Goal: Find specific page/section

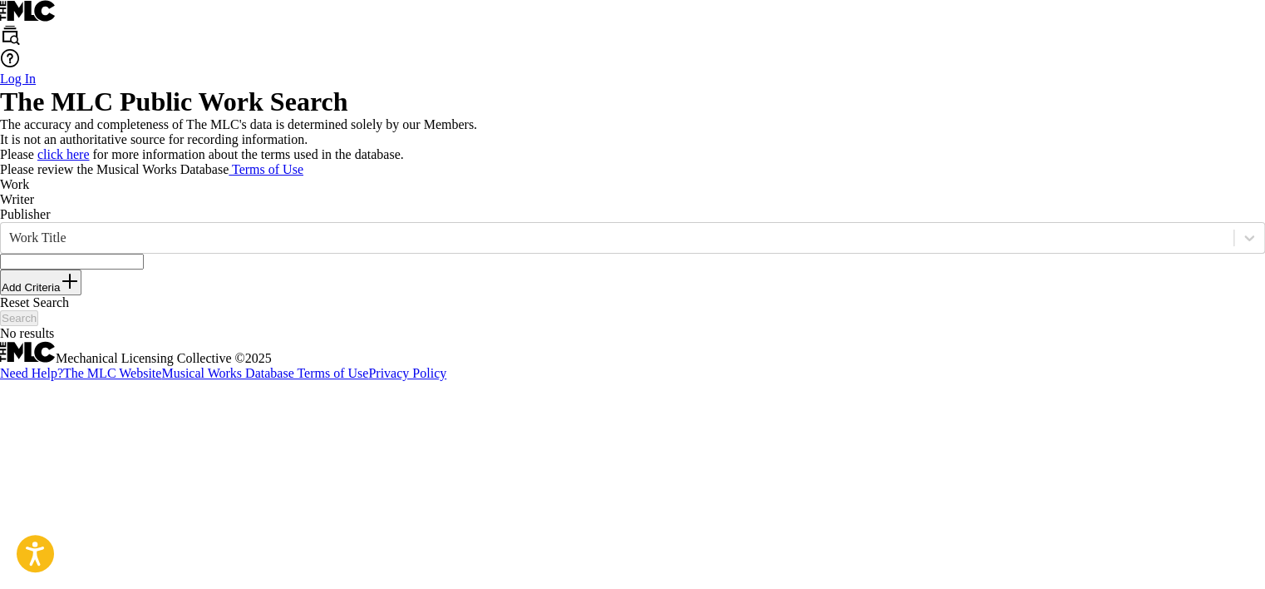
click at [160, 207] on p "Writer" at bounding box center [632, 199] width 1265 height 15
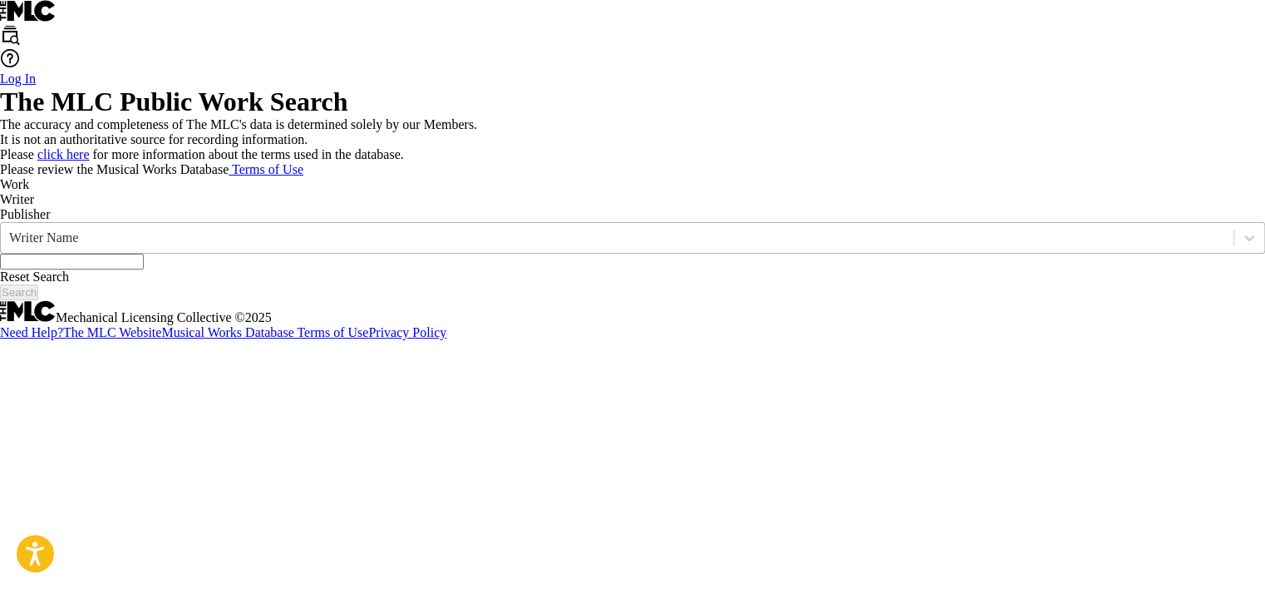
click at [170, 247] on div "Writer Name" at bounding box center [617, 238] width 1233 height 18
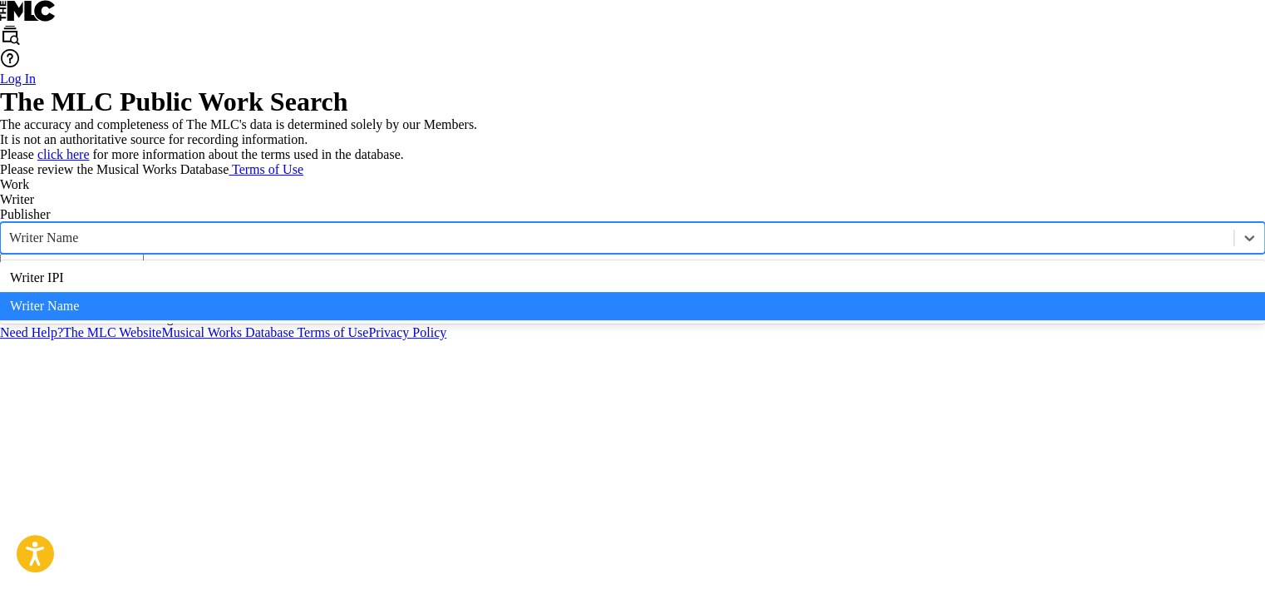
click at [166, 292] on div "Writer IPI" at bounding box center [632, 278] width 1265 height 28
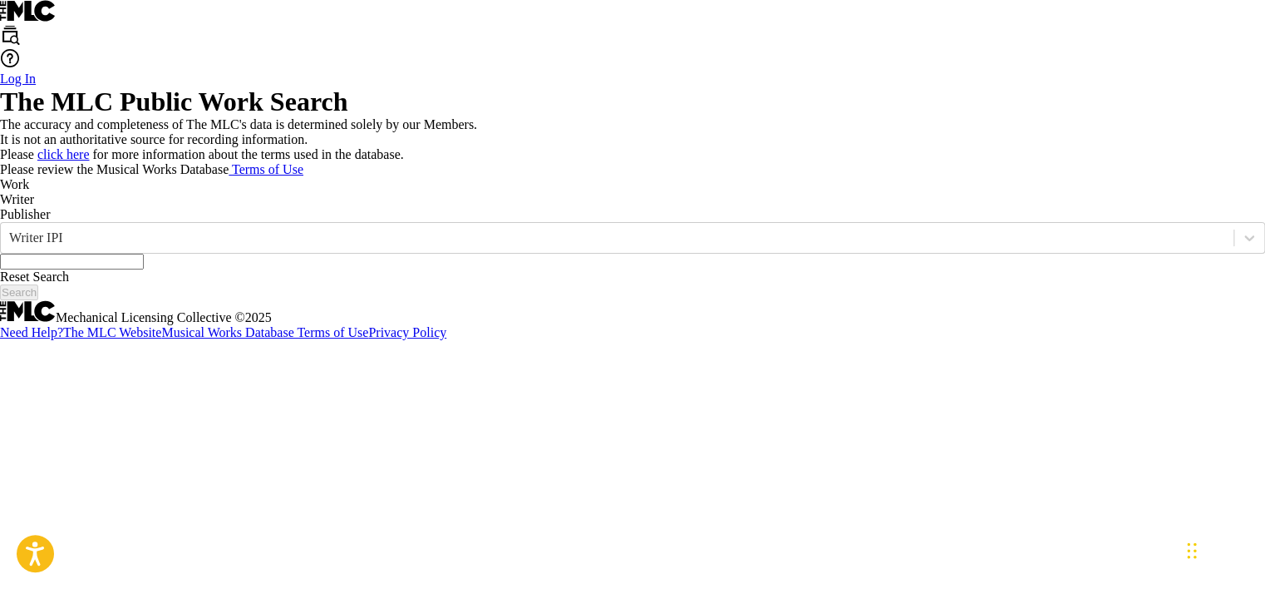
click at [144, 269] on input "Search Form" at bounding box center [72, 262] width 144 height 16
type input "01149553539"
click at [38, 300] on button "Search" at bounding box center [19, 292] width 38 height 16
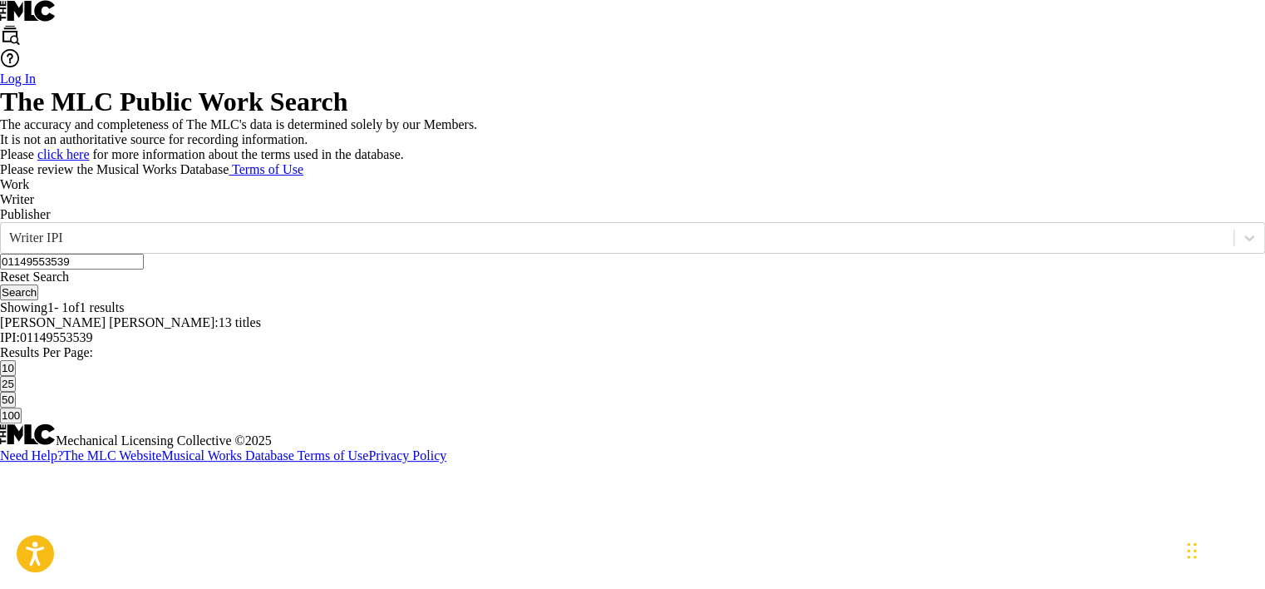
scroll to position [156, 0]
click at [261, 329] on span "13 titles" at bounding box center [240, 322] width 42 height 14
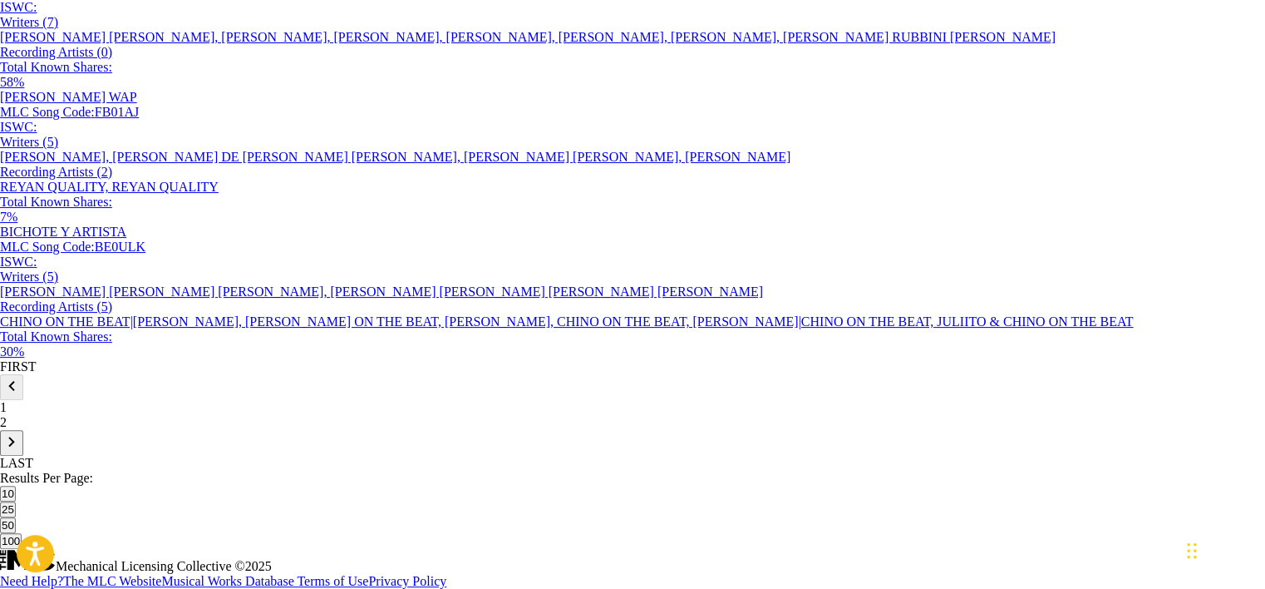
click at [22, 451] on img at bounding box center [12, 441] width 20 height 20
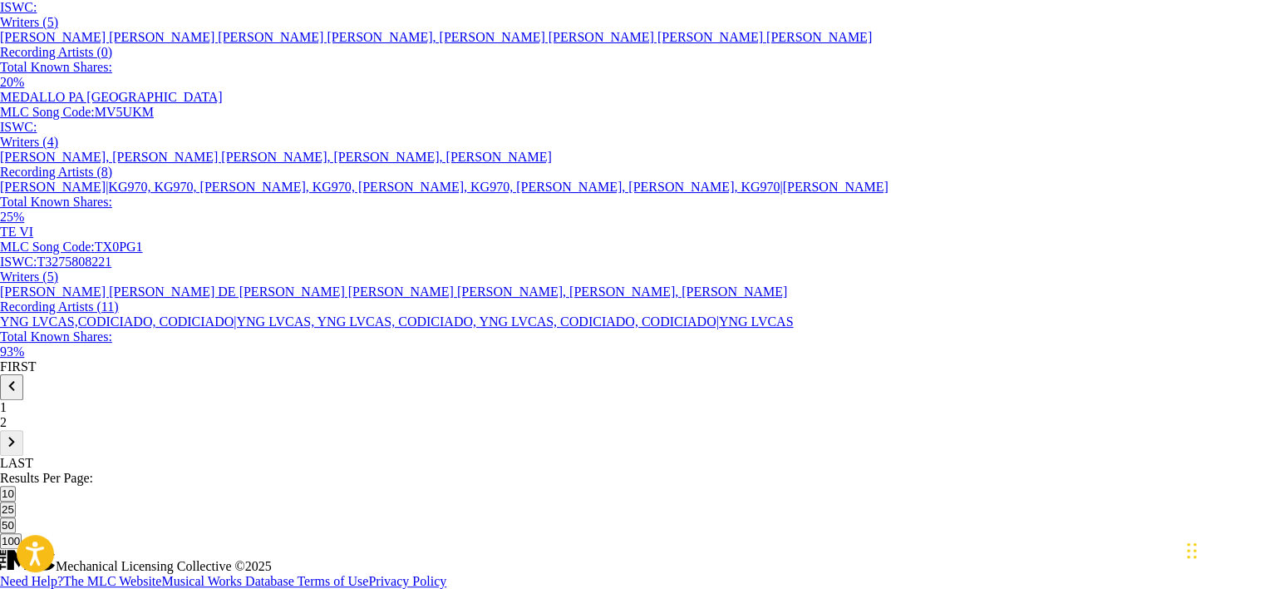
scroll to position [532, 0]
click at [601, 180] on div "Recording Artists ( 8 )" at bounding box center [632, 172] width 1265 height 15
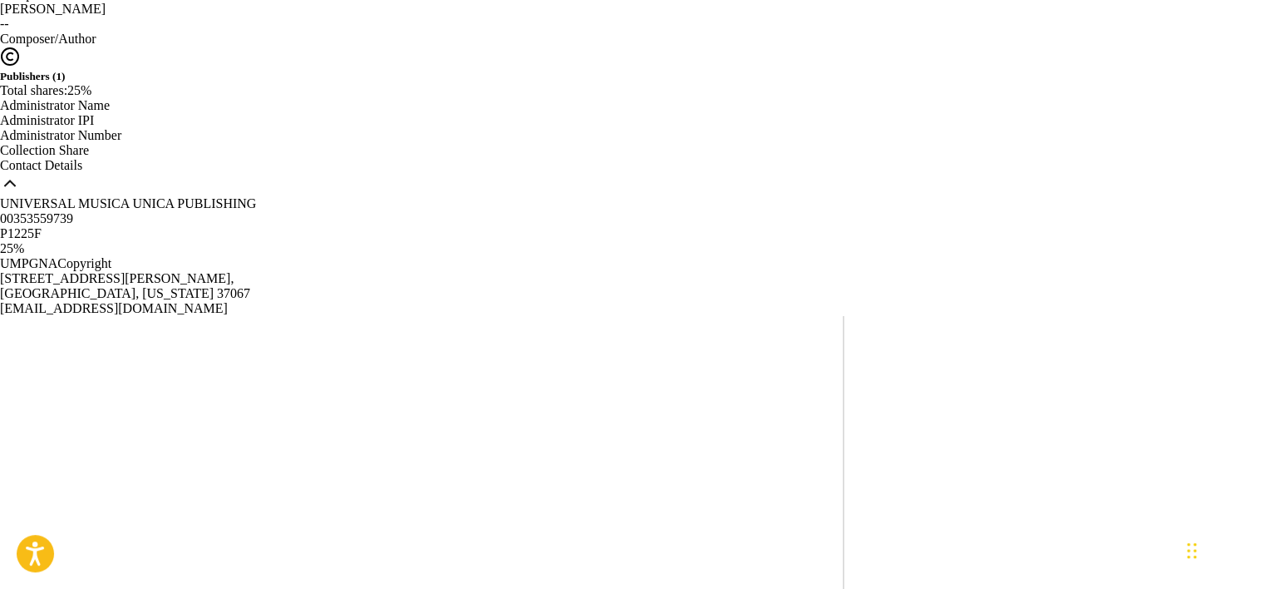
scroll to position [243, 0]
